Goal: Transaction & Acquisition: Purchase product/service

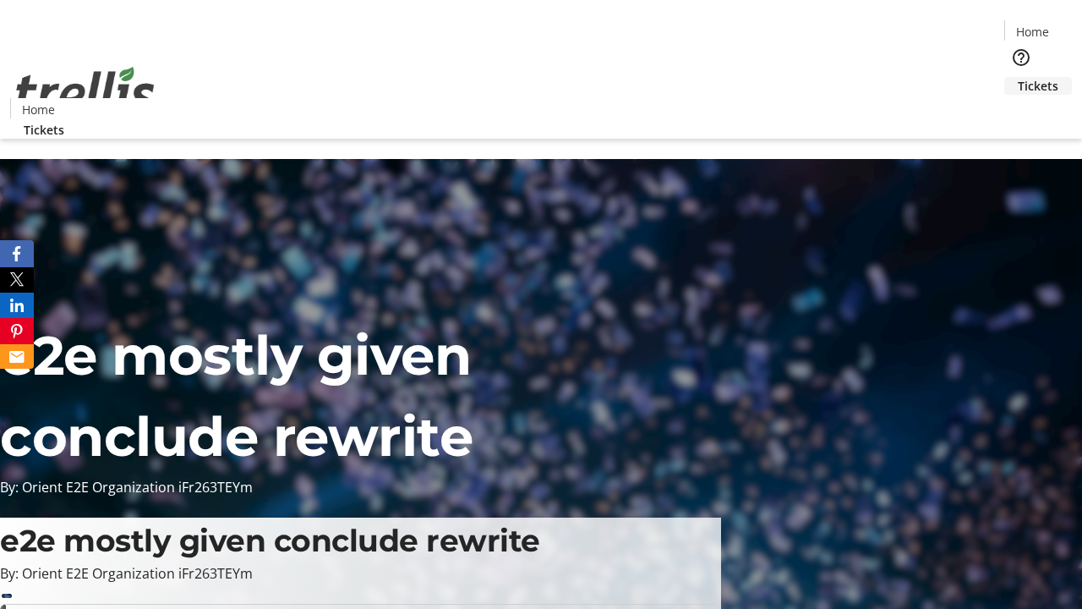
click at [1018, 77] on span "Tickets" at bounding box center [1038, 86] width 41 height 18
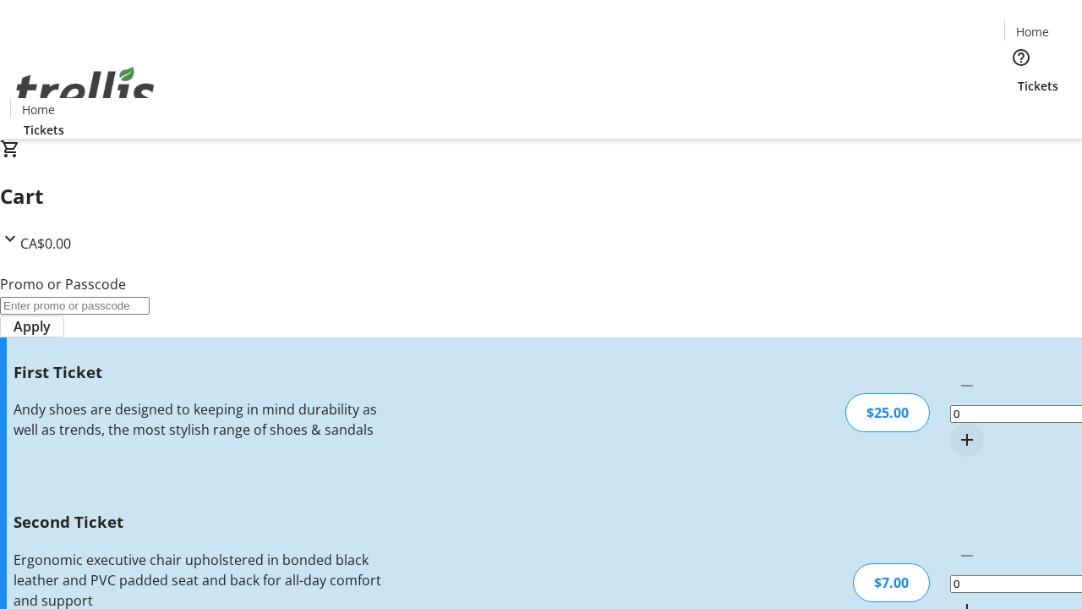
click at [957, 430] on mat-icon "Increment by one" at bounding box center [967, 440] width 20 height 20
type input "1"
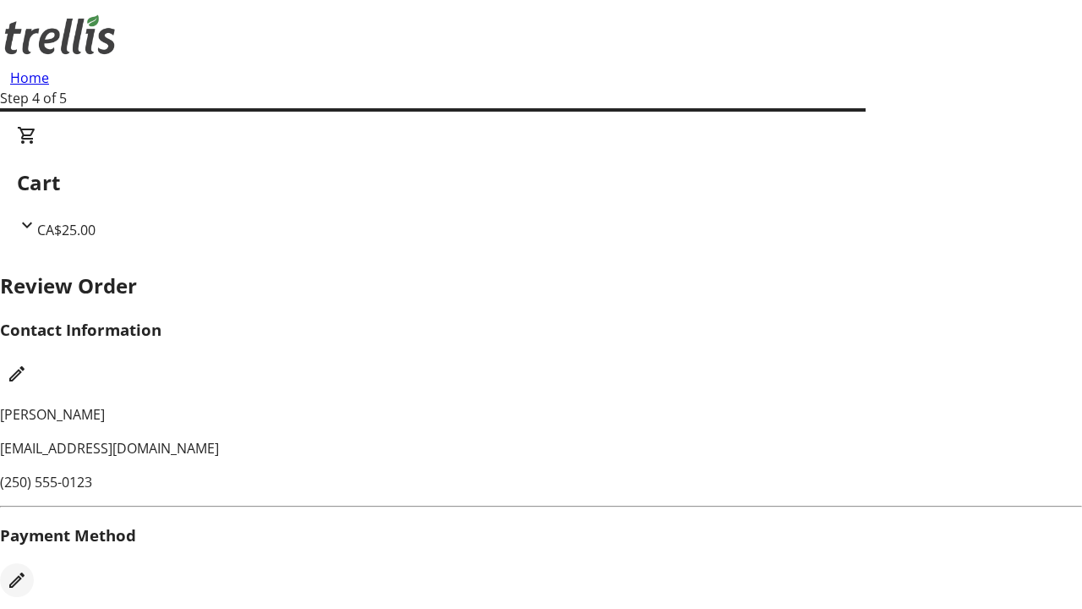
click at [27, 570] on mat-icon "Edit Payment Method" at bounding box center [17, 580] width 20 height 20
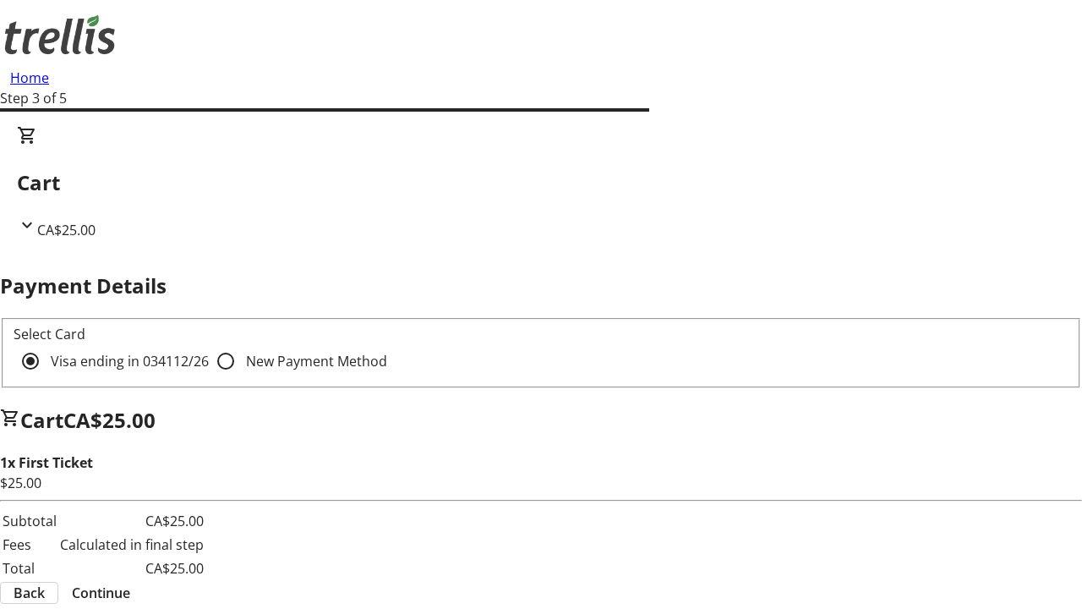
click at [209, 344] on input "New Payment Method" at bounding box center [226, 361] width 34 height 34
radio input "true"
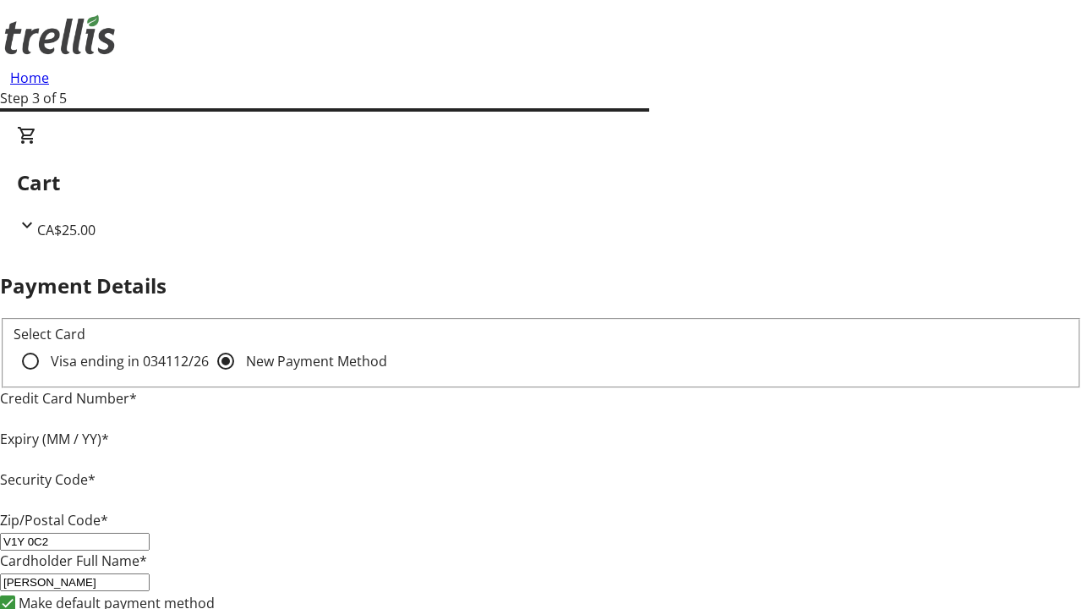
type input "V1Y 0C2"
